Goal: Communication & Community: Ask a question

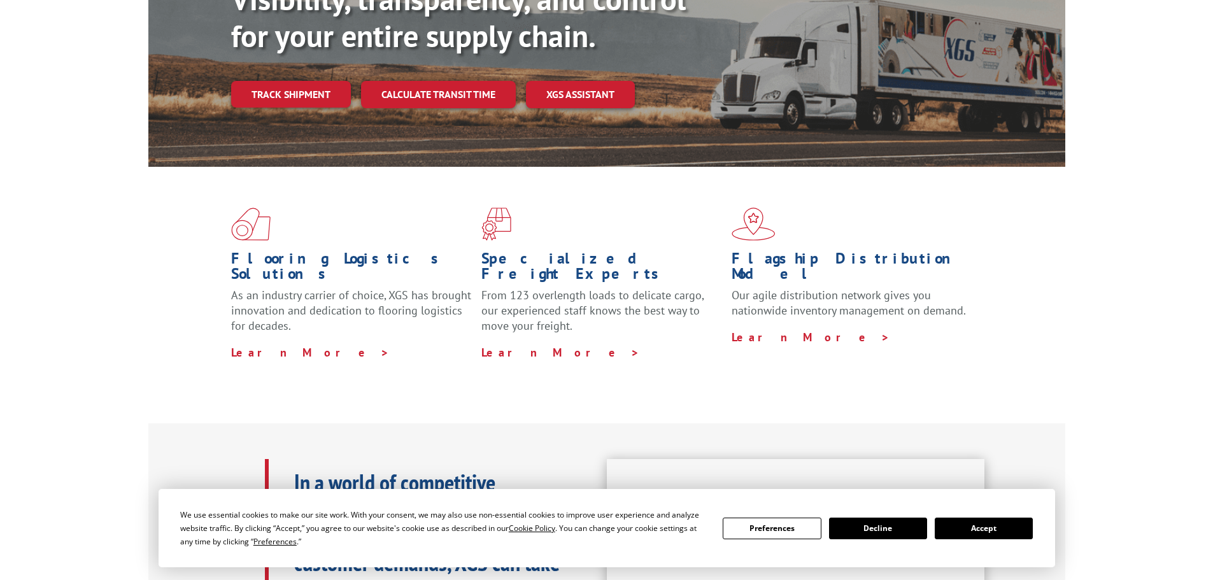
scroll to position [175, 0]
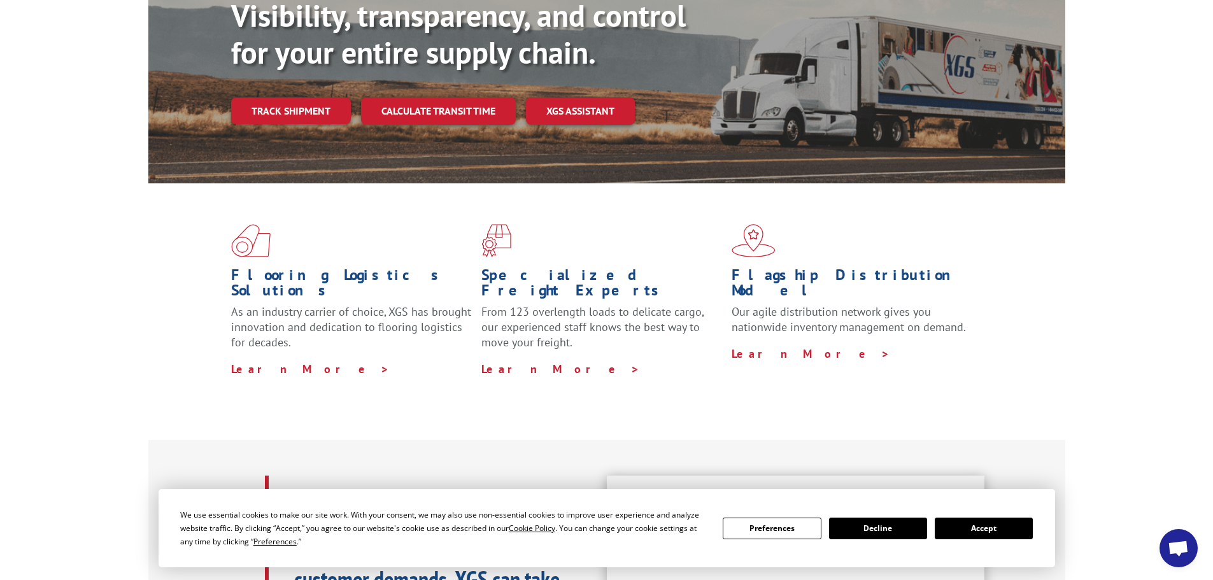
drag, startPoint x: 980, startPoint y: 527, endPoint x: 996, endPoint y: 504, distance: 27.9
click at [981, 527] on button "Accept" at bounding box center [984, 529] width 98 height 22
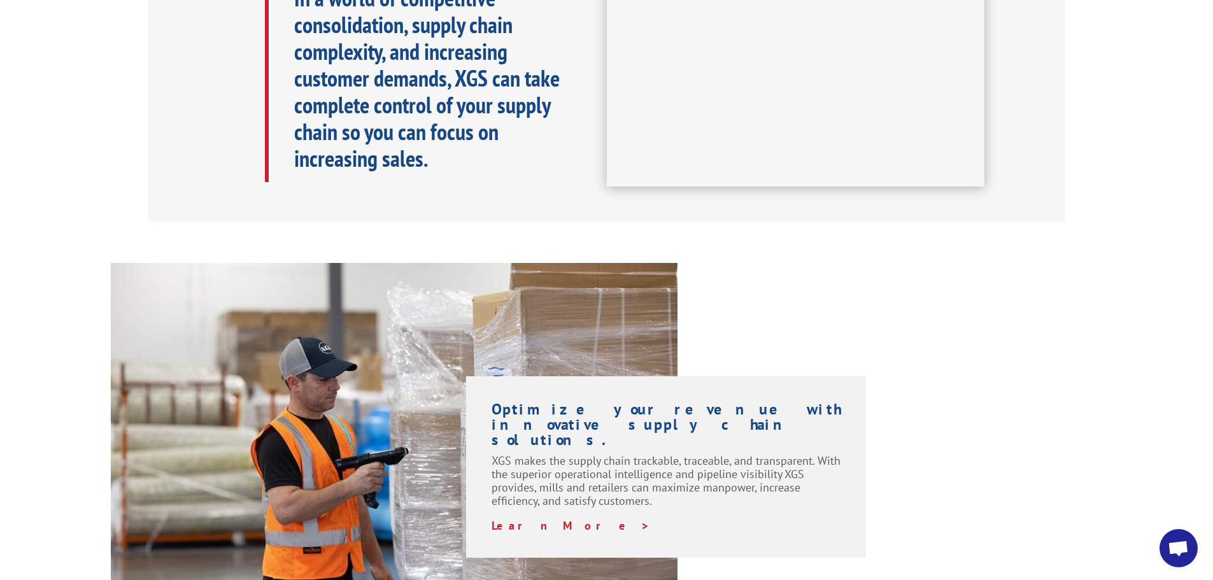
scroll to position [684, 0]
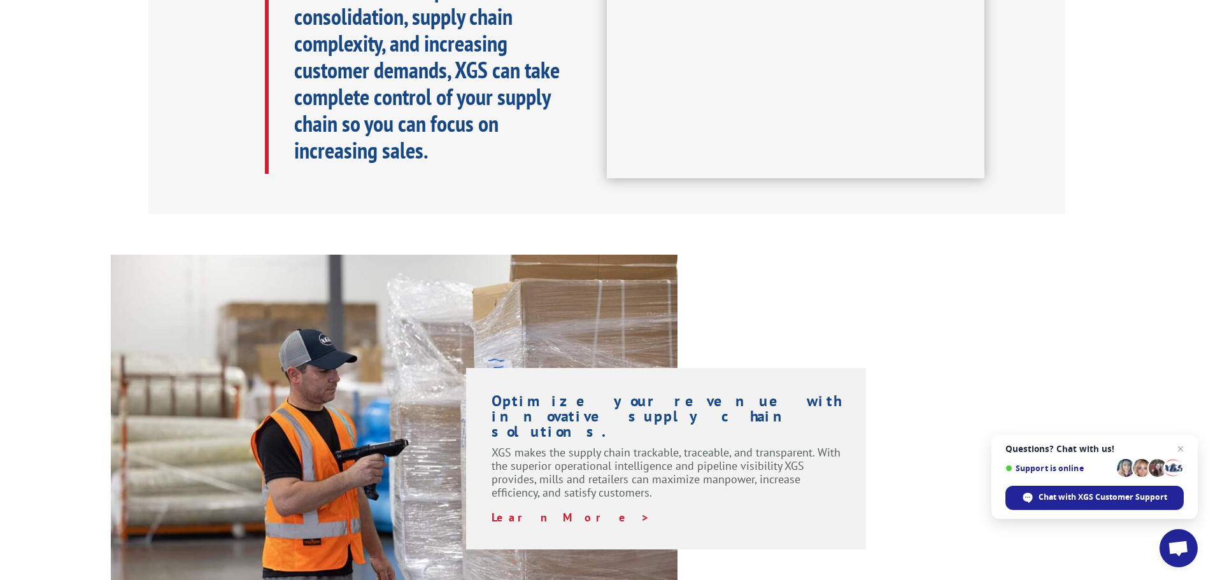
click at [1183, 552] on span "Open chat" at bounding box center [1178, 550] width 21 height 18
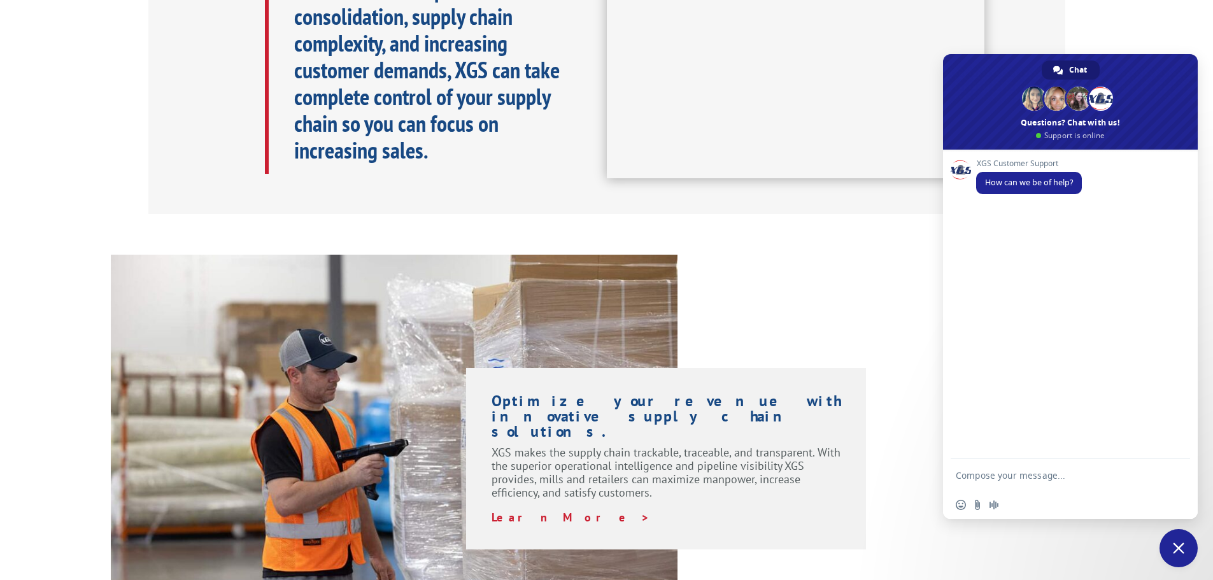
click at [1041, 476] on textarea "Compose your message..." at bounding box center [1058, 475] width 204 height 32
paste textarea "BOL# - 6003550"
click at [1126, 466] on textarea "Good morning, following up on BOL# - 6003550,to see eta to [PERSON_NAME] floori…" at bounding box center [1058, 463] width 204 height 55
click at [1054, 462] on textarea "Good morning, following up on BOL# - 6003550,to see eta to [PERSON_NAME] floori…" at bounding box center [1058, 463] width 204 height 55
click at [1084, 462] on textarea "Good morning, following up on BOL# - 6003550,to see eta to [PERSON_NAME] floori…" at bounding box center [1058, 463] width 204 height 55
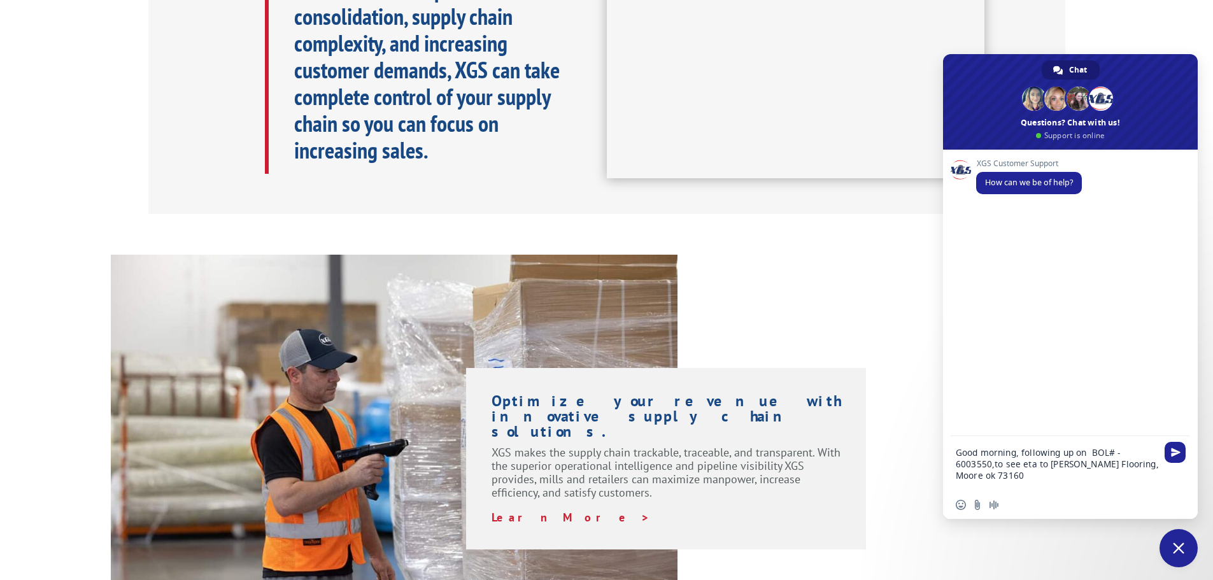
click at [1011, 481] on textarea "Good morning, following up on BOL# - 6003550,to see eta to [PERSON_NAME] Floori…" at bounding box center [1058, 463] width 204 height 55
type textarea "Good morning, following up on BOL# - 6003550,to see eta to [PERSON_NAME] Floori…"
click at [1182, 455] on span "Send" at bounding box center [1175, 452] width 21 height 21
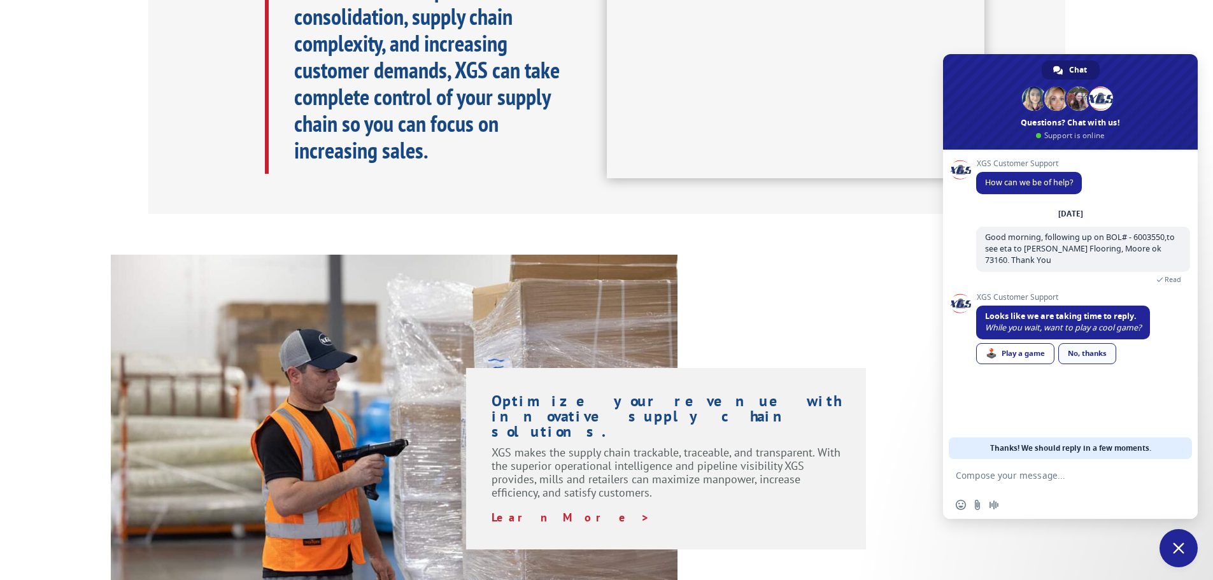
click at [1101, 360] on link "No, thanks" at bounding box center [1088, 353] width 58 height 21
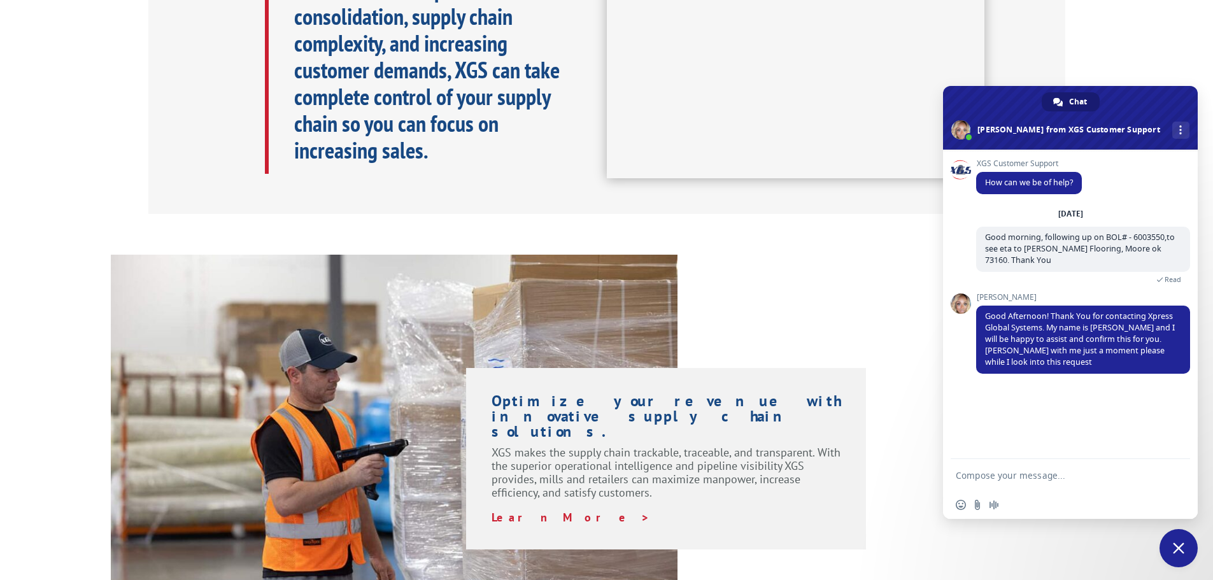
click at [994, 477] on textarea "Compose your message..." at bounding box center [1058, 475] width 204 height 32
type textarea "Ok , Thank you"
click at [1173, 477] on span "Send" at bounding box center [1176, 476] width 10 height 10
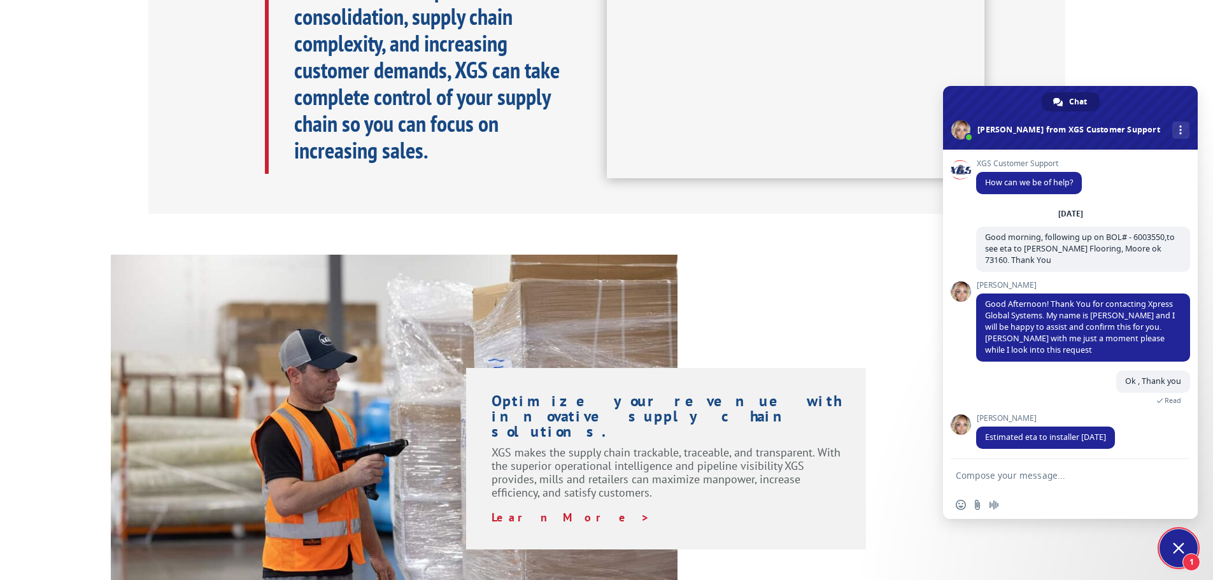
scroll to position [4, 0]
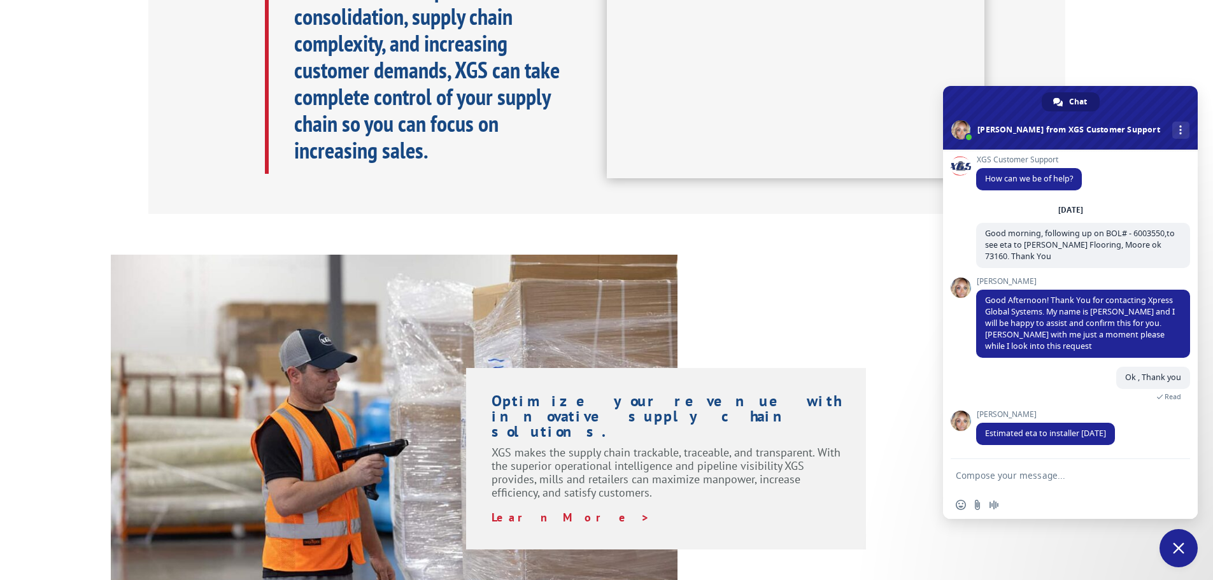
click at [989, 482] on textarea "Compose your message..." at bounding box center [1058, 475] width 204 height 32
type textarea "Thank You."
click at [1172, 473] on span "Send" at bounding box center [1176, 476] width 10 height 10
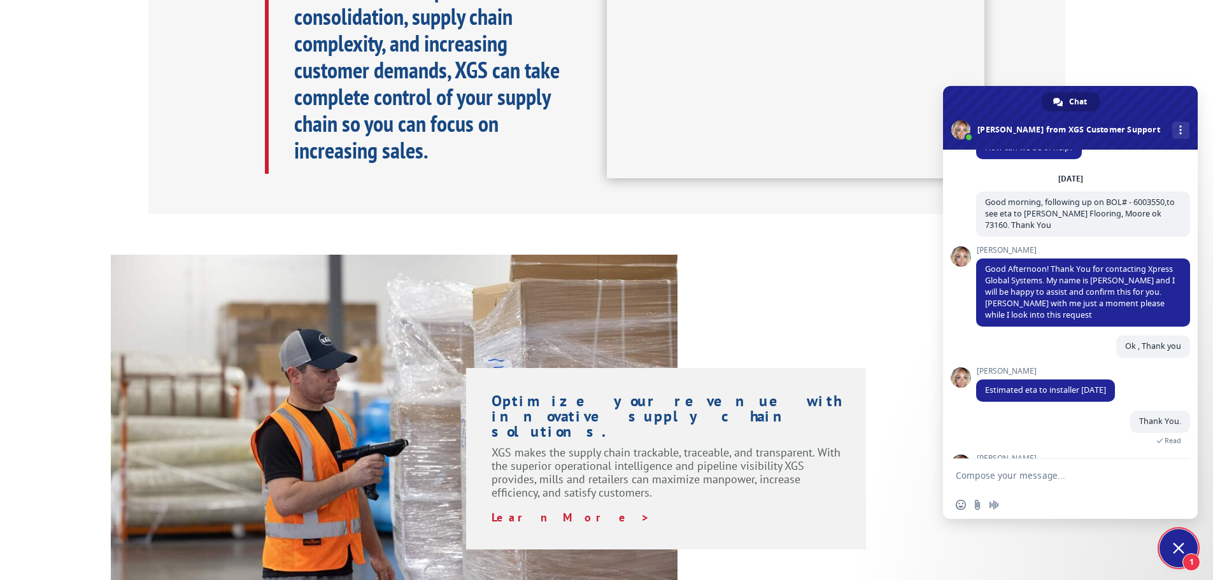
scroll to position [163, 0]
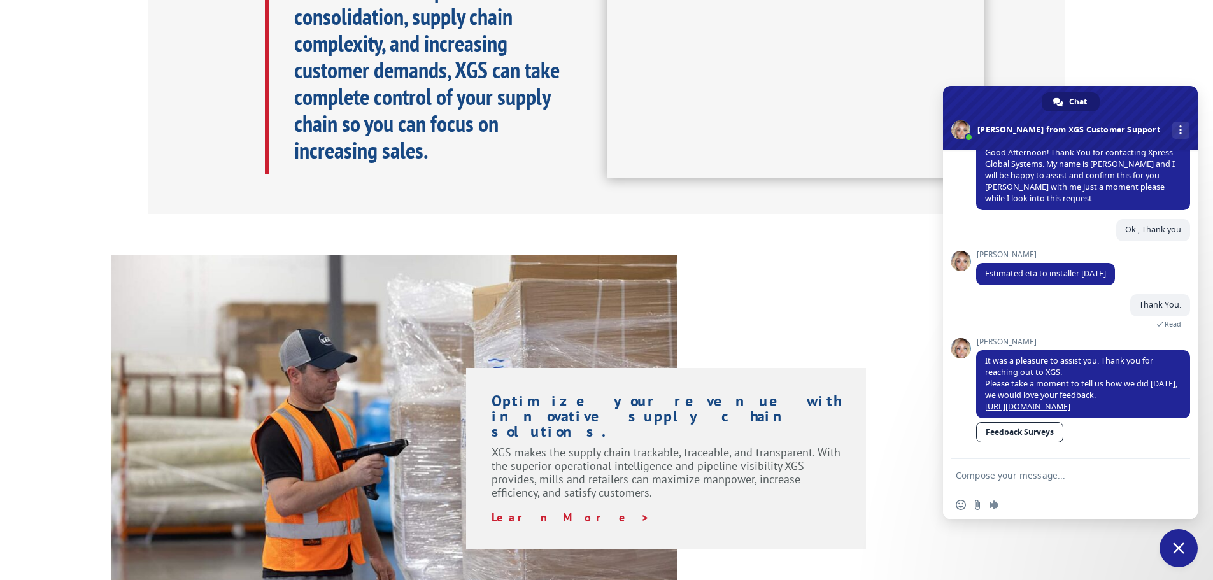
click at [1050, 477] on textarea "Compose your message..." at bounding box center [1058, 475] width 204 height 32
type textarea "Thank You"
click at [1176, 468] on span "Send" at bounding box center [1175, 475] width 21 height 21
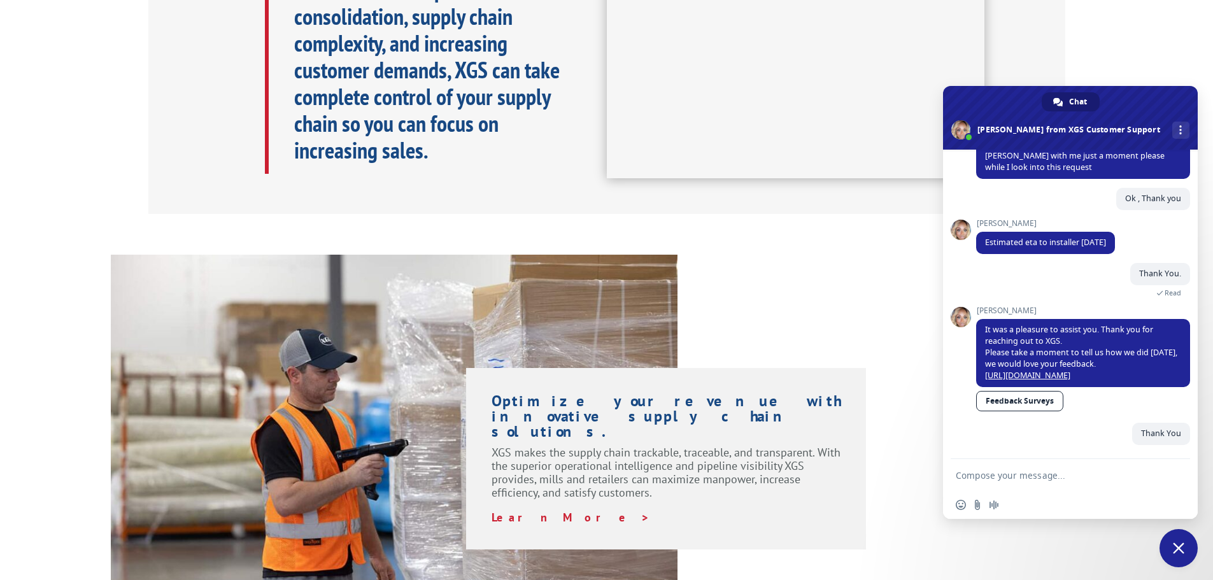
scroll to position [194, 0]
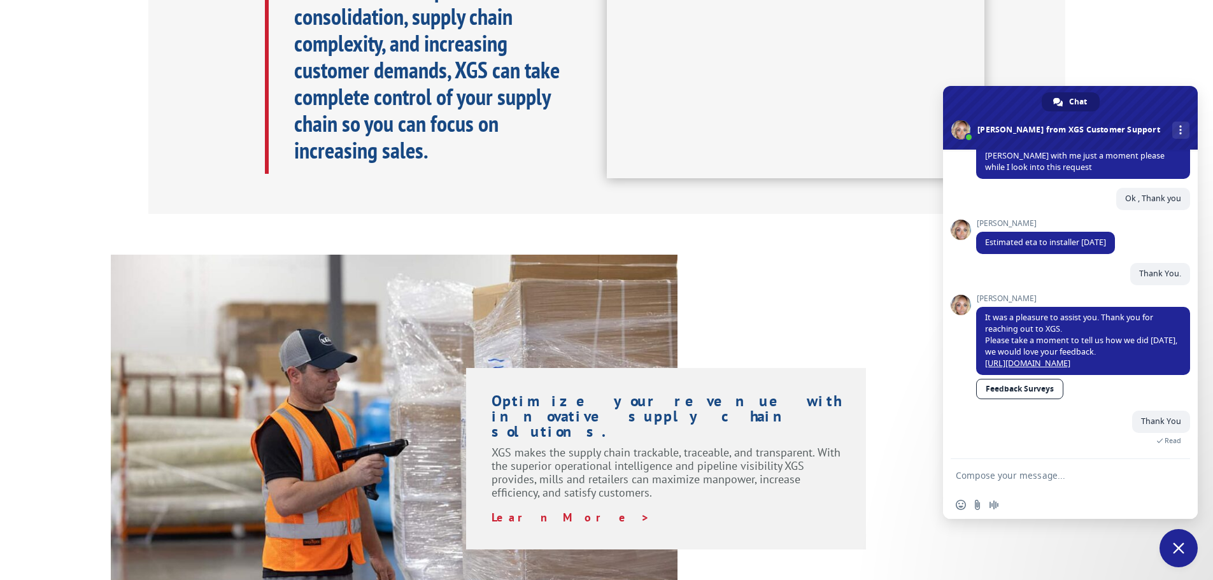
click at [1178, 548] on span "Close chat" at bounding box center [1178, 548] width 11 height 11
